Goal: Task Accomplishment & Management: Use online tool/utility

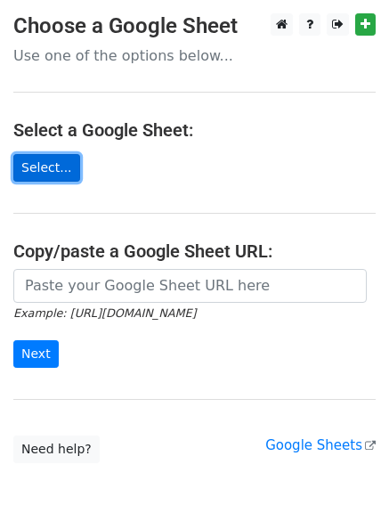
click at [56, 170] on link "Select..." at bounding box center [46, 168] width 67 height 28
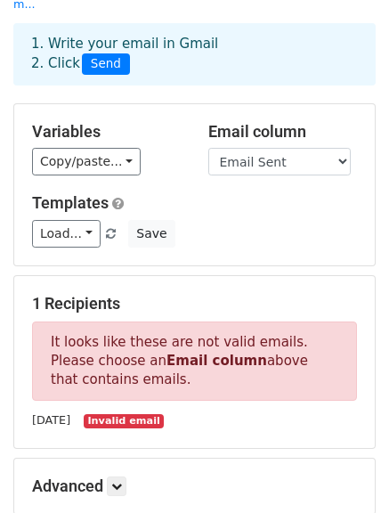
scroll to position [88, 0]
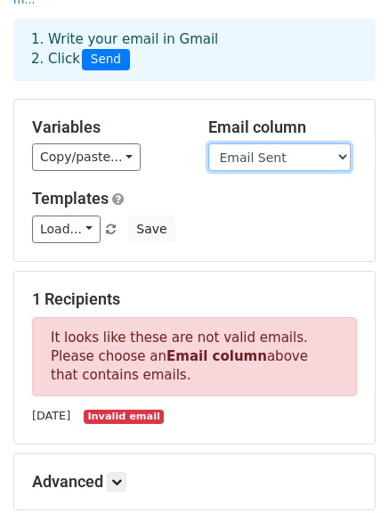
click at [323, 143] on select "First name Recipient Description Email Sent" at bounding box center [279, 157] width 142 height 28
select select "Recipient"
click at [208, 143] on select "First name Recipient Description Email Sent" at bounding box center [279, 157] width 142 height 28
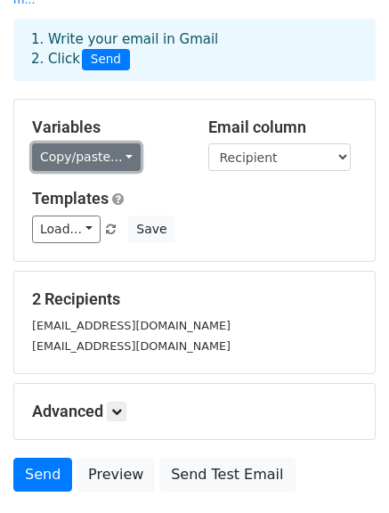
click at [104, 143] on link "Copy/paste..." at bounding box center [86, 157] width 109 height 28
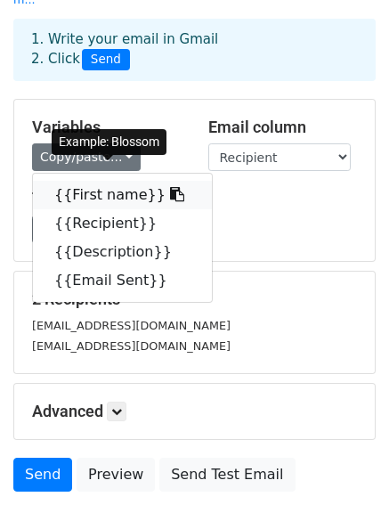
click at [109, 181] on link "{{First name}}" at bounding box center [122, 195] width 179 height 28
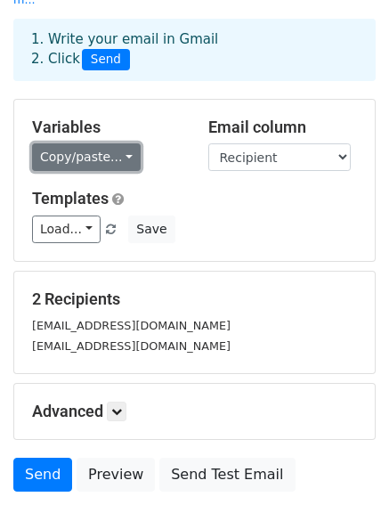
click at [106, 143] on link "Copy/paste..." at bounding box center [86, 157] width 109 height 28
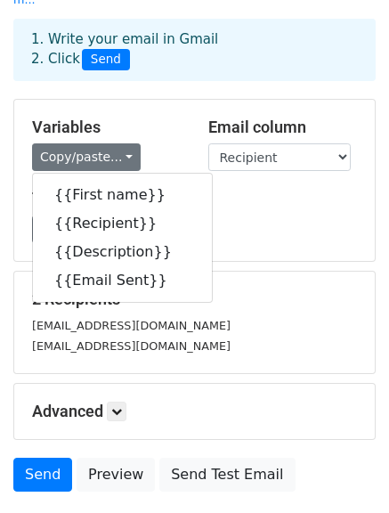
click at [218, 193] on div "Templates Load... No templates saved Save" at bounding box center [195, 216] width 352 height 54
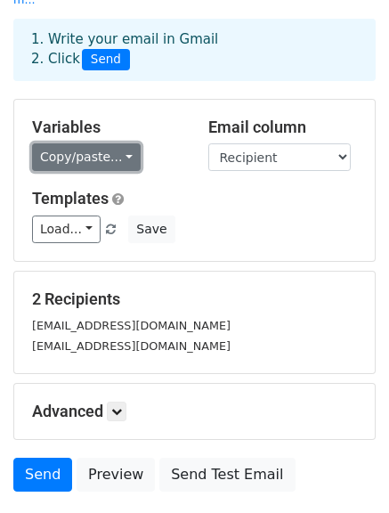
click at [110, 143] on link "Copy/paste..." at bounding box center [86, 157] width 109 height 28
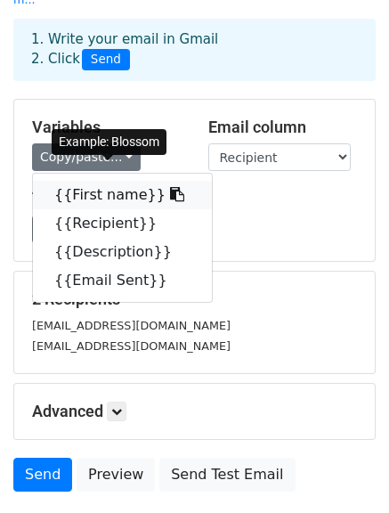
click at [116, 181] on link "{{First name}}" at bounding box center [122, 195] width 179 height 28
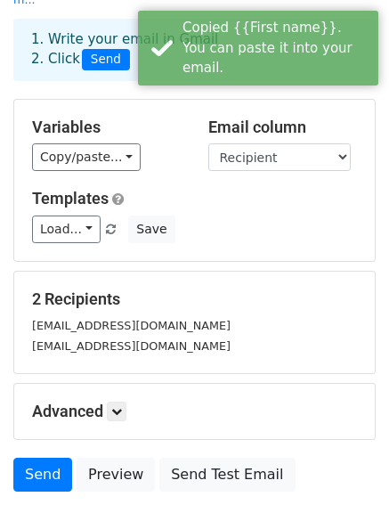
click at [306, 215] on div "Load... No templates saved Save" at bounding box center [195, 229] width 352 height 28
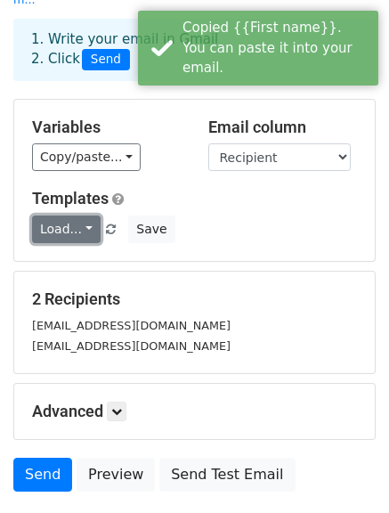
click at [81, 215] on link "Load..." at bounding box center [66, 229] width 69 height 28
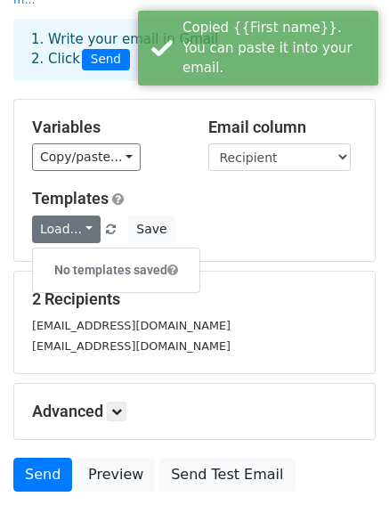
click at [361, 189] on div "Templates Load... No templates saved Save" at bounding box center [195, 216] width 352 height 54
